Goal: Transaction & Acquisition: Purchase product/service

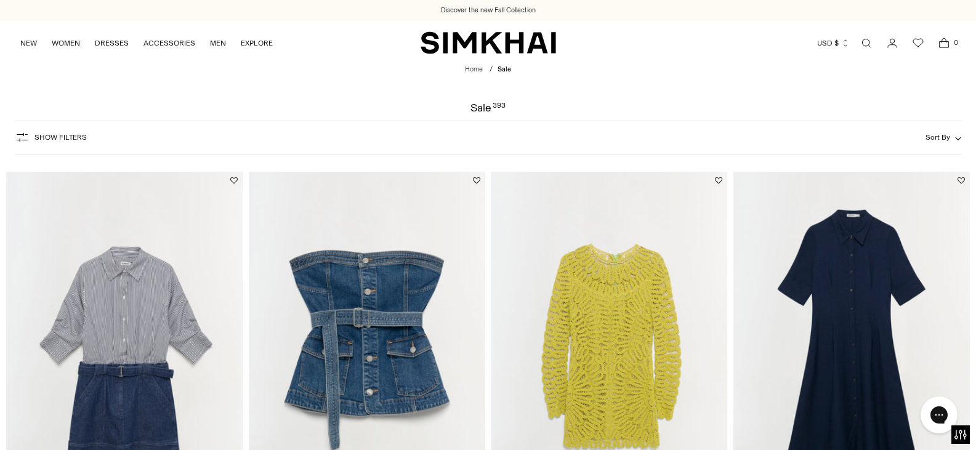
click at [44, 136] on span "Show Filters" at bounding box center [60, 137] width 52 height 9
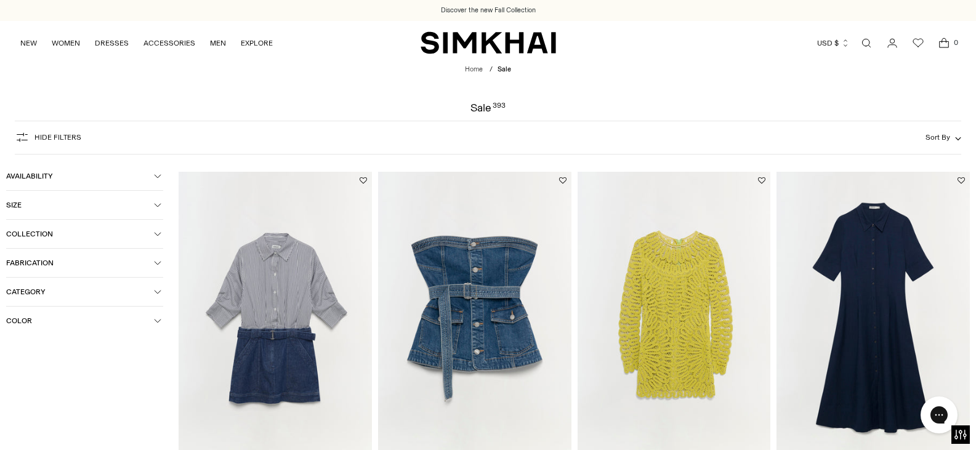
click at [70, 318] on span "Color" at bounding box center [80, 320] width 148 height 9
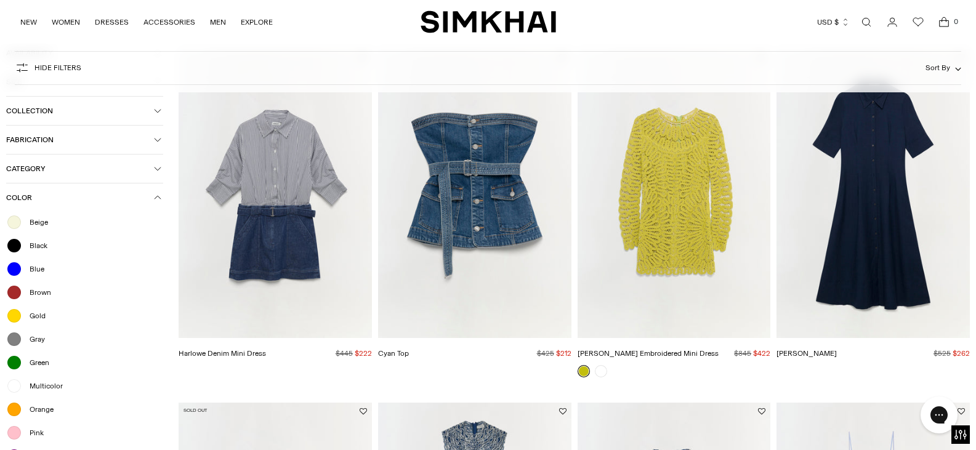
click at [38, 220] on span "Beige" at bounding box center [35, 222] width 26 height 11
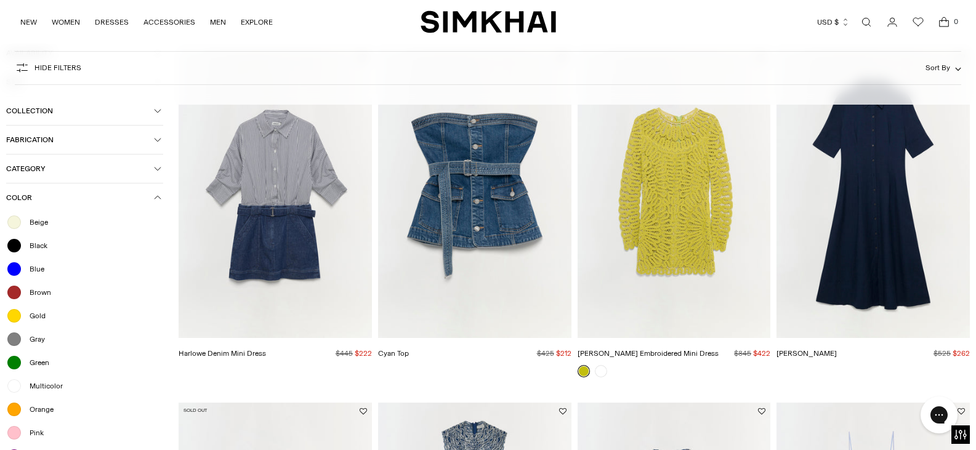
scroll to position [259, 0]
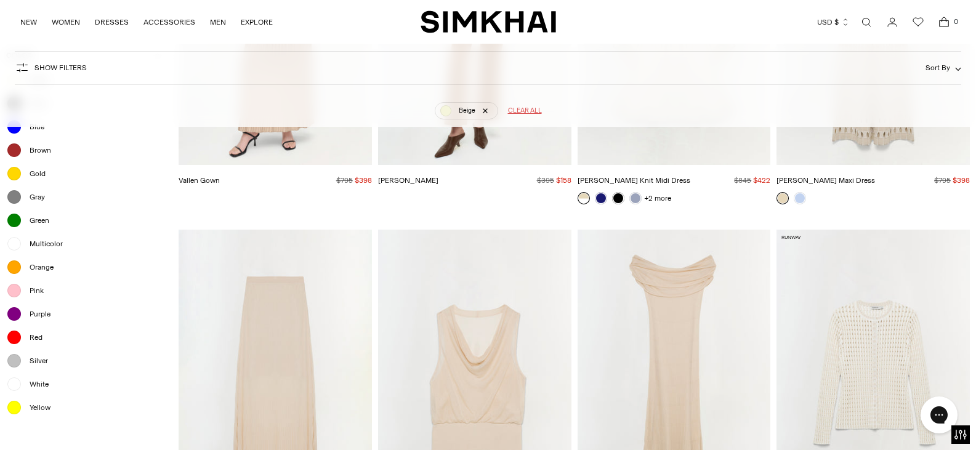
scroll to position [707, 0]
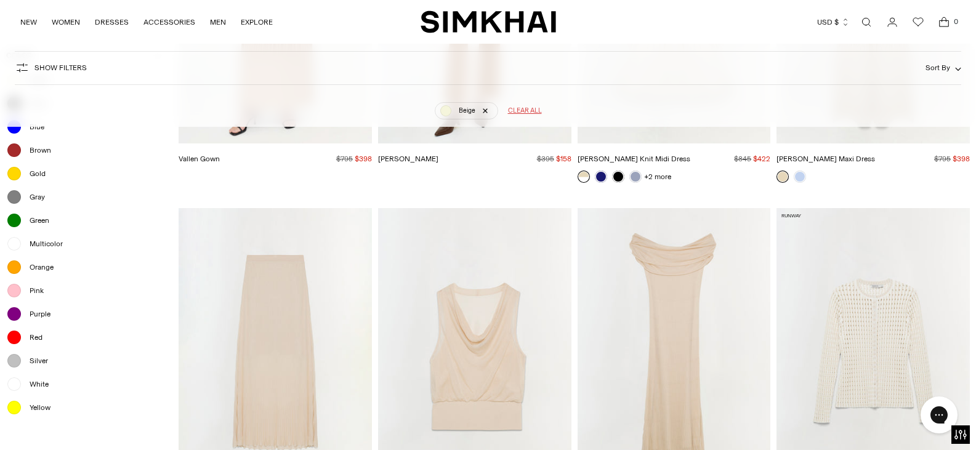
click at [32, 381] on span "White" at bounding box center [35, 384] width 26 height 11
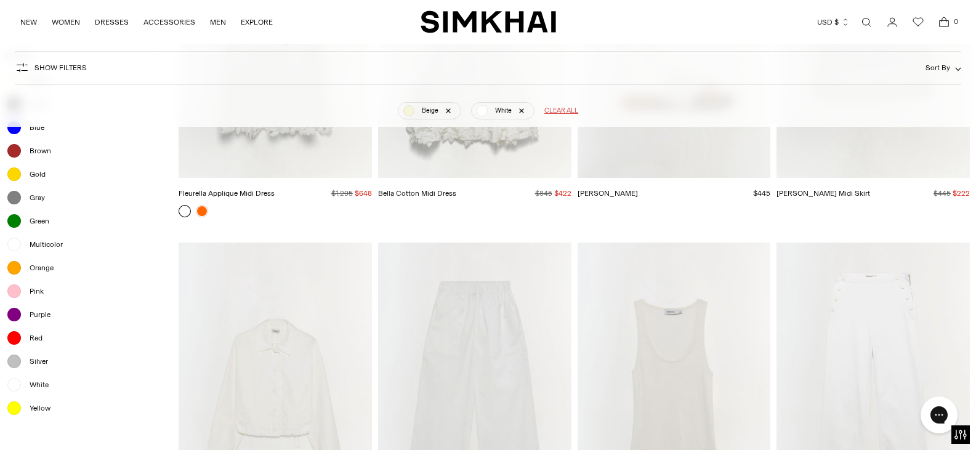
scroll to position [707, 0]
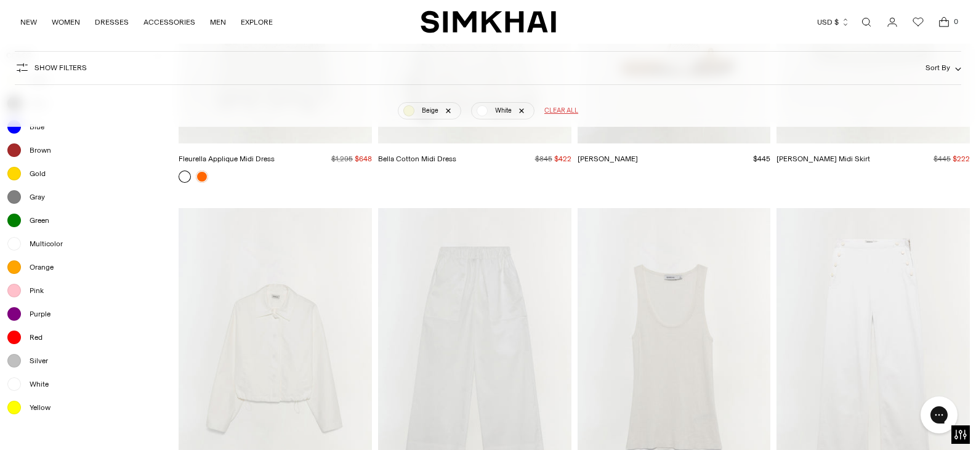
click at [39, 362] on span "Silver" at bounding box center [35, 360] width 26 height 11
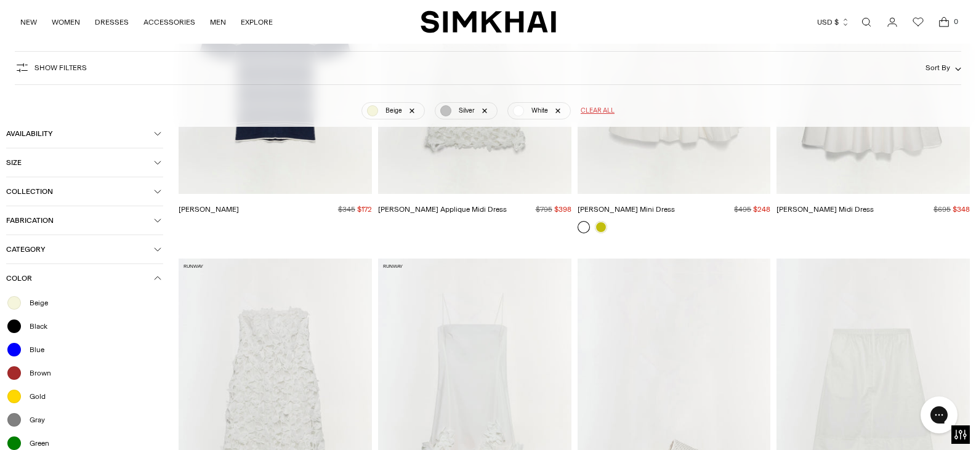
scroll to position [91, 0]
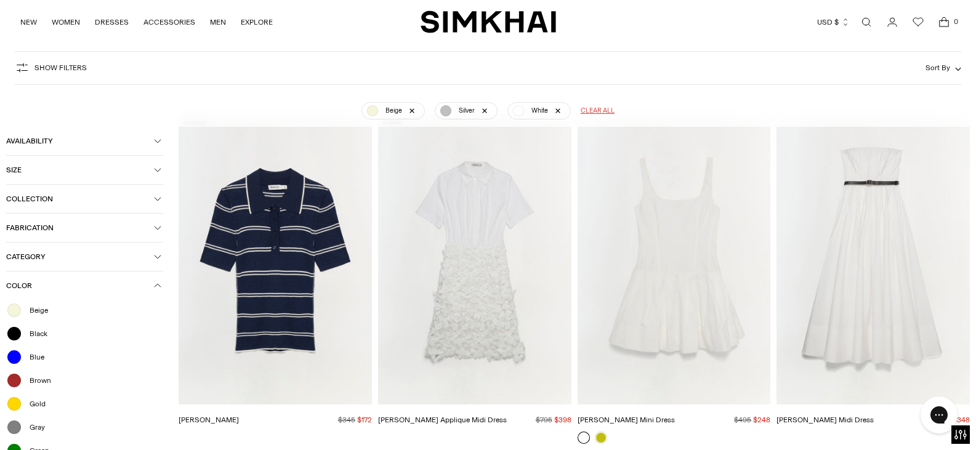
click at [160, 283] on icon "button" at bounding box center [157, 285] width 7 height 7
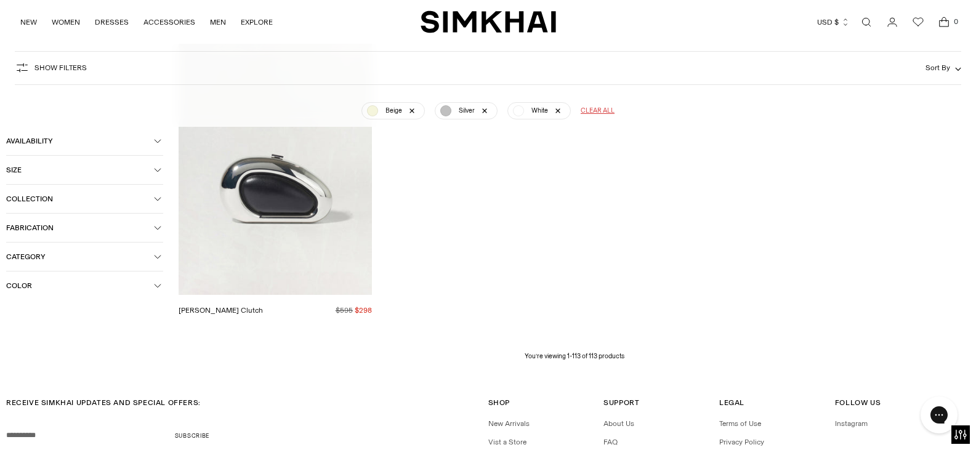
scroll to position [10002, 0]
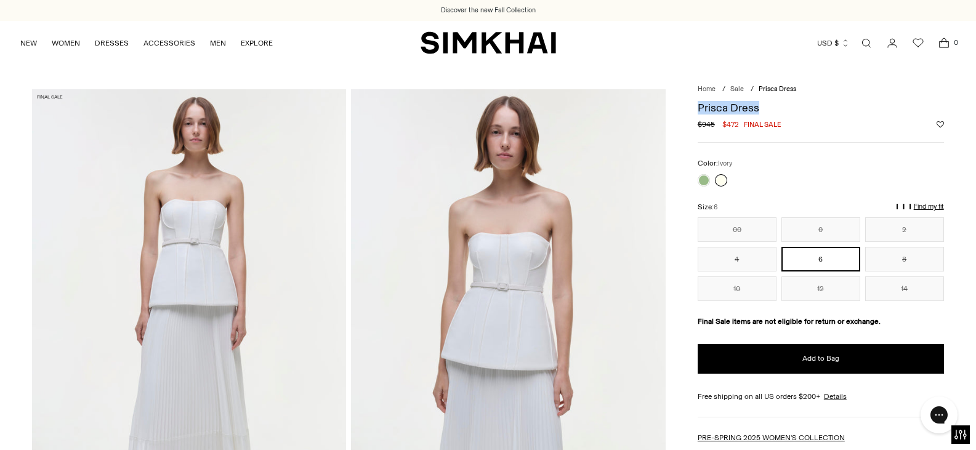
drag, startPoint x: 765, startPoint y: 106, endPoint x: 699, endPoint y: 111, distance: 66.7
click at [699, 111] on h1 "Prisca Dress" at bounding box center [820, 107] width 246 height 11
copy h1 "Prisca Dress"
